Goal: Information Seeking & Learning: Learn about a topic

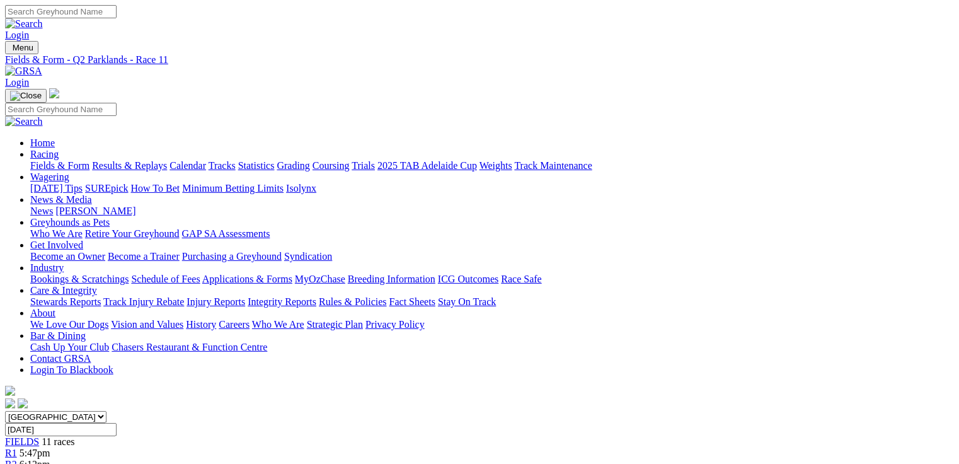
click at [41, 160] on link "Fields & Form" at bounding box center [59, 165] width 59 height 11
select select "QLD"
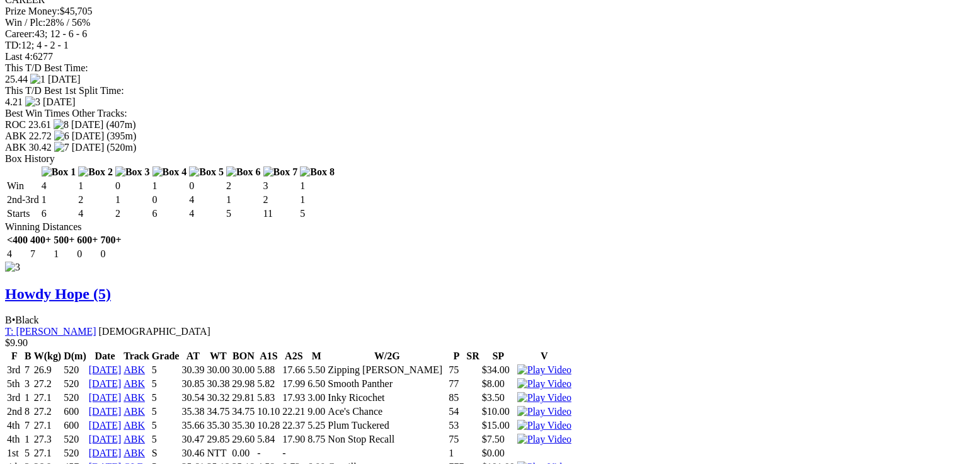
scroll to position [2823, 0]
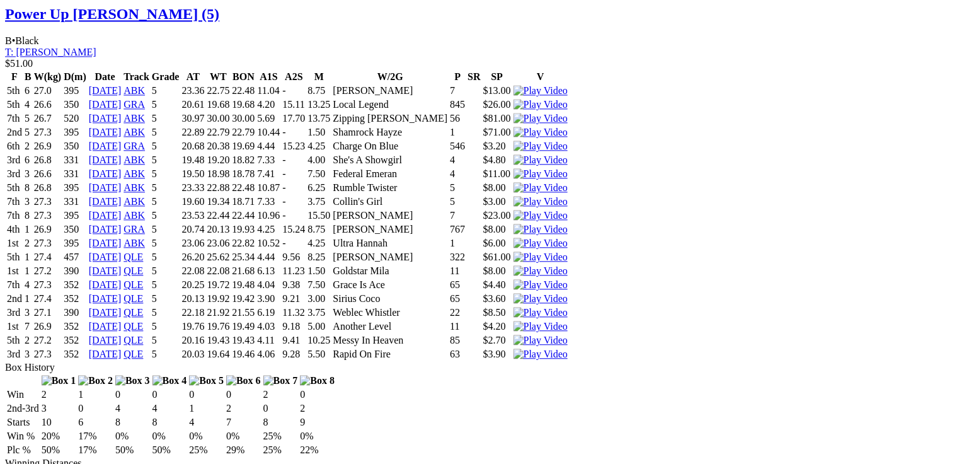
scroll to position [1310, 0]
